Goal: Obtain resource: Download file/media

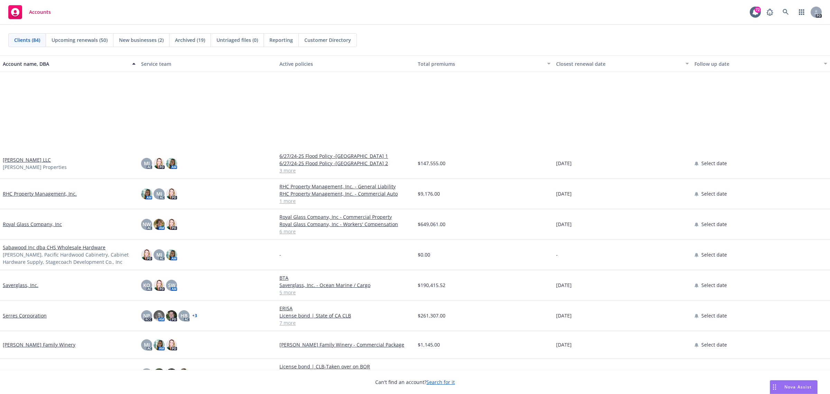
scroll to position [1687, 0]
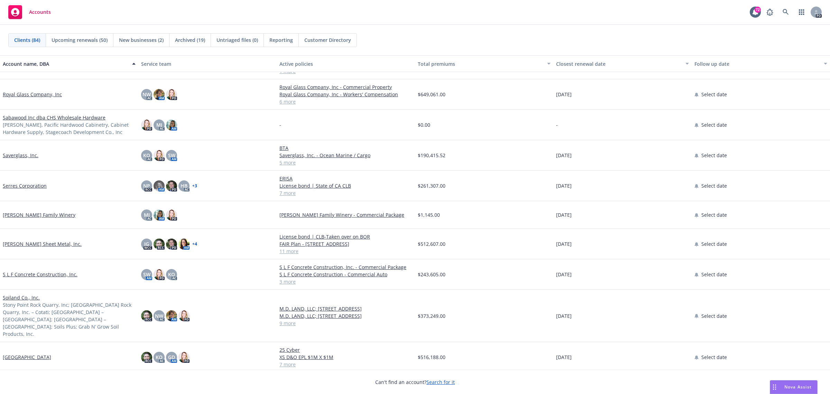
click at [28, 276] on link "S L F Concrete Construction, Inc." at bounding box center [40, 274] width 75 height 7
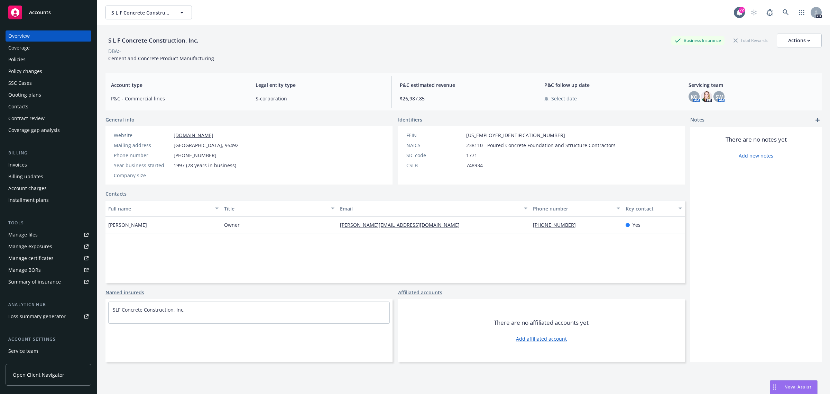
click at [21, 59] on div "Policies" at bounding box center [16, 59] width 17 height 11
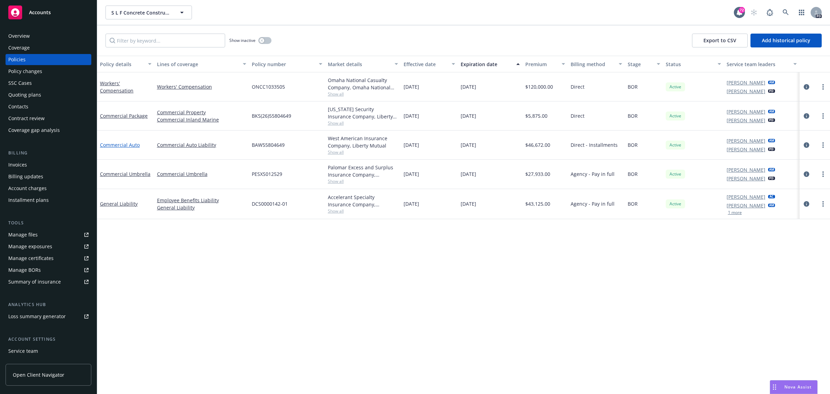
click at [124, 143] on link "Commercial Auto" at bounding box center [120, 145] width 40 height 7
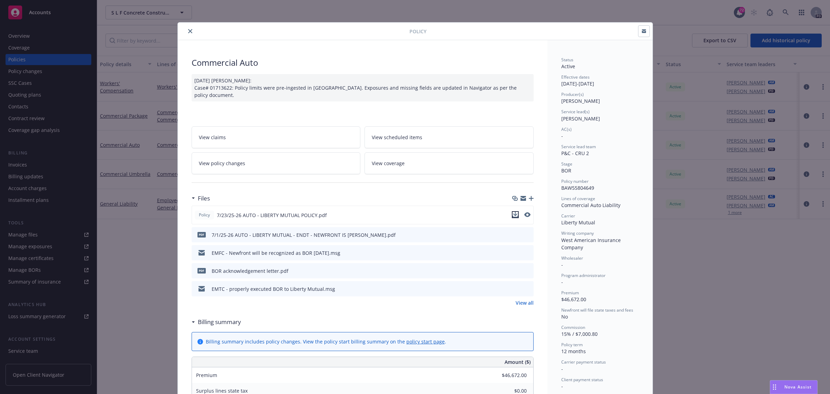
click at [513, 214] on icon "download file" at bounding box center [516, 215] width 6 height 6
click at [188, 30] on icon "close" at bounding box center [190, 31] width 4 height 4
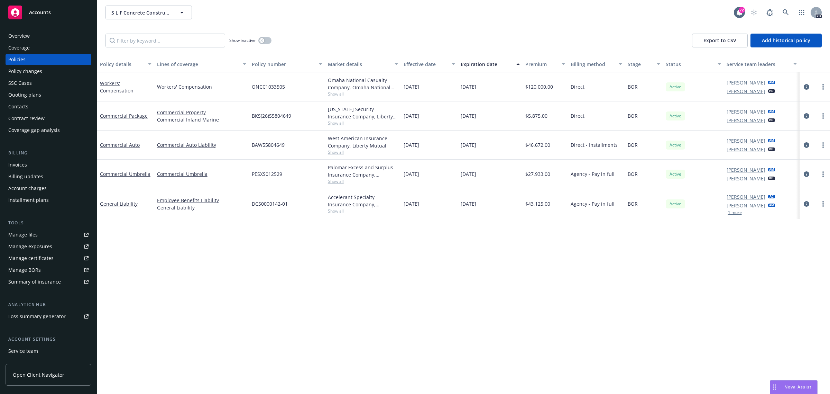
click at [34, 10] on span "Accounts" at bounding box center [40, 13] width 22 height 6
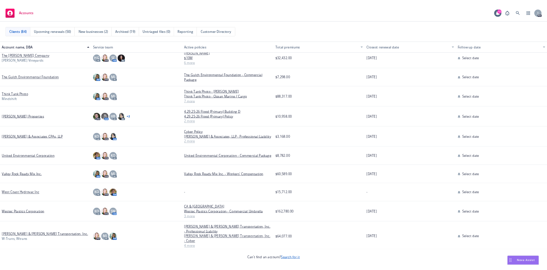
scroll to position [2055, 0]
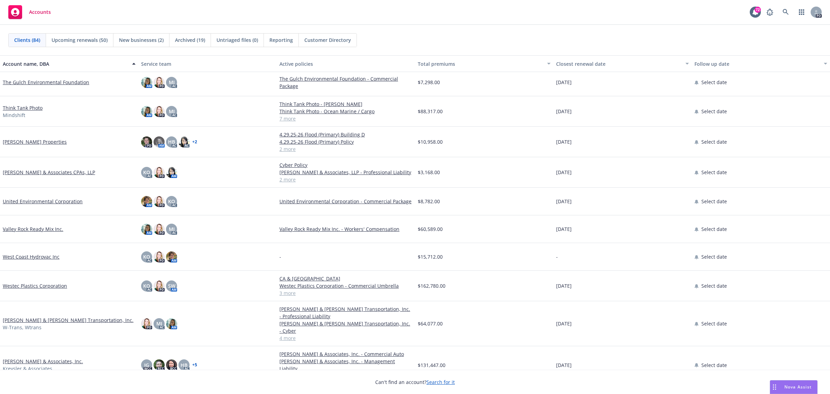
click at [60, 316] on link "[PERSON_NAME] & [PERSON_NAME] Transportation, Inc." at bounding box center [68, 319] width 131 height 7
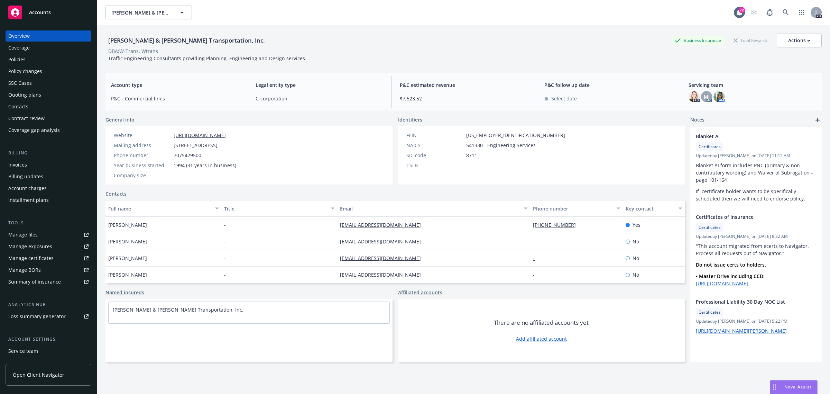
click at [17, 61] on div "Policies" at bounding box center [16, 59] width 17 height 11
